Goal: Task Accomplishment & Management: Manage account settings

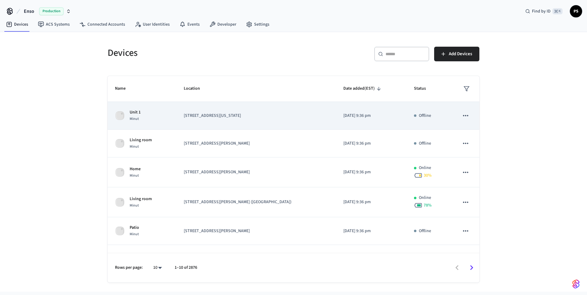
click at [248, 109] on td "2110 W Washington Unit 1" at bounding box center [256, 116] width 160 height 28
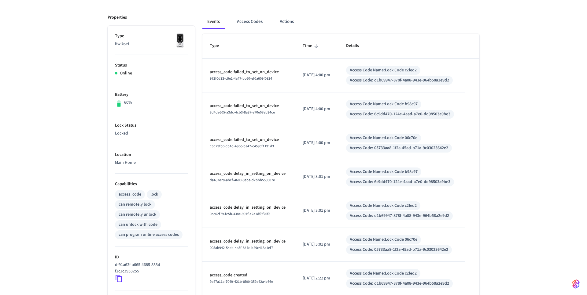
scroll to position [73, 0]
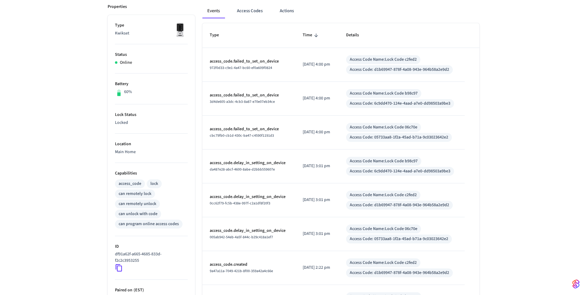
scroll to position [86, 0]
drag, startPoint x: 377, startPoint y: 138, endPoint x: 458, endPoint y: 138, distance: 81.0
click at [458, 138] on td "Access Code Name: Lock Code 06c70e Access Code: 05733aa8-1f2a-45ad-b71a-9c03023…" at bounding box center [402, 133] width 126 height 34
copy div "05733aa8-1f2a-45ad-b71a-9c03023642e2"
drag, startPoint x: 375, startPoint y: 105, endPoint x: 490, endPoint y: 105, distance: 114.3
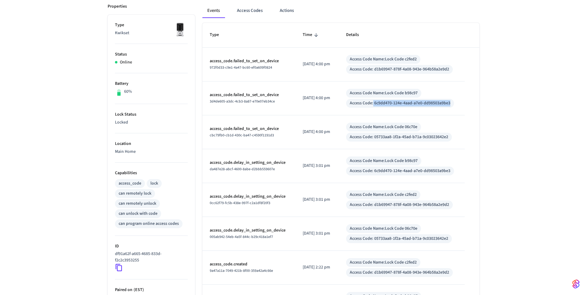
click at [479, 105] on div "Type Time Details access_code.failed_to_set_on_device 972f0d33-c9e1-4a47-bc60-e…" at bounding box center [340, 202] width 277 height 358
copy div "6c9dd470-124e-4aad-a7e0-dd98503a9be3"
drag, startPoint x: 378, startPoint y: 70, endPoint x: 416, endPoint y: 70, distance: 37.9
click at [416, 70] on div "Access Code: d1b69947-878f-4a08-943e-964b58a2e9d2" at bounding box center [399, 69] width 99 height 6
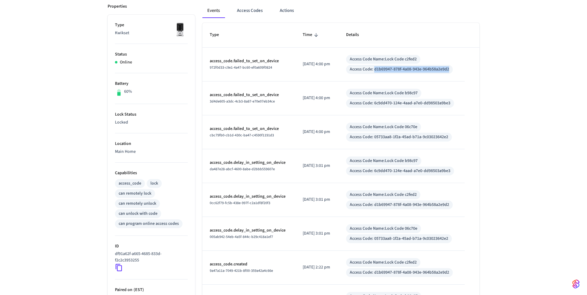
drag, startPoint x: 377, startPoint y: 70, endPoint x: 484, endPoint y: 70, distance: 106.9
click at [479, 70] on div "Type Time Details access_code.failed_to_set_on_device 972f0d33-c9e1-4a47-bc60-e…" at bounding box center [340, 202] width 277 height 358
copy div "d1b69947-878f-4a08-943e-964b58a2e9d2"
